Goal: Check status: Check status

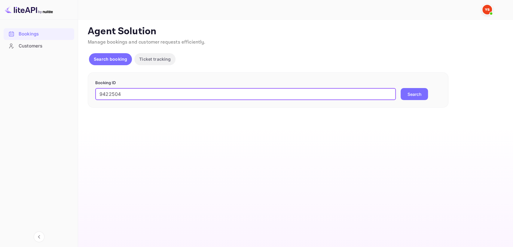
type input "9422504"
click at [409, 90] on button "Search" at bounding box center [414, 94] width 27 height 12
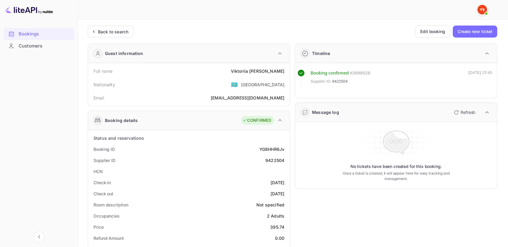
click at [278, 160] on div "9422504" at bounding box center [275, 160] width 19 height 6
copy div "9422504"
drag, startPoint x: 248, startPoint y: 71, endPoint x: 289, endPoint y: 69, distance: 41.2
click at [289, 69] on div "Full name [PERSON_NAME] Nationality 🇰🇿 [DEMOGRAPHIC_DATA] [PERSON_NAME] [EMAIL_…" at bounding box center [189, 84] width 202 height 43
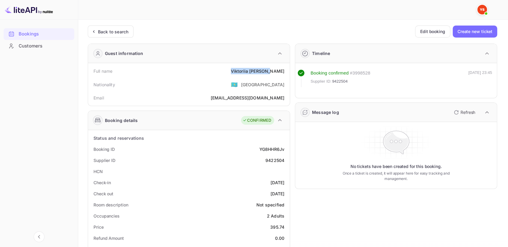
copy div "[PERSON_NAME]"
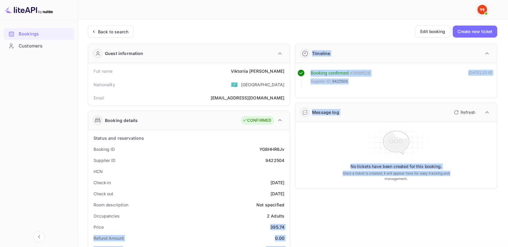
drag, startPoint x: 269, startPoint y: 226, endPoint x: 291, endPoint y: 223, distance: 21.8
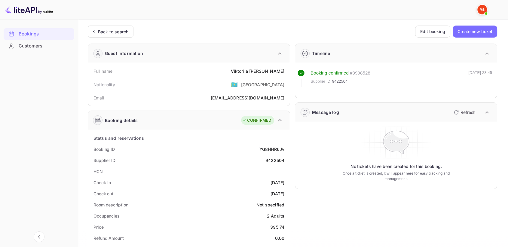
click at [229, 209] on div "Room description Not specified" at bounding box center [189, 204] width 197 height 11
drag, startPoint x: 268, startPoint y: 226, endPoint x: 285, endPoint y: 225, distance: 17.8
click at [285, 225] on div "Price 395.74" at bounding box center [189, 227] width 197 height 11
copy div "395.74"
